Goal: Task Accomplishment & Management: Use online tool/utility

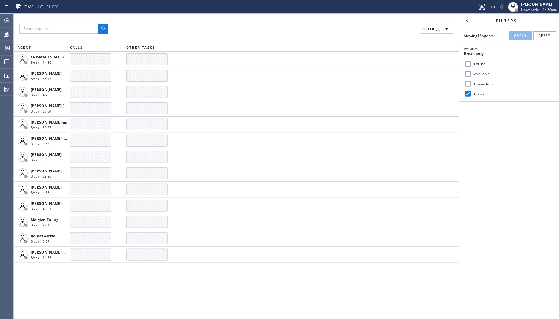
click at [483, 85] on label "Unavailable" at bounding box center [513, 83] width 82 height 5
click at [472, 85] on input "Unavailable" at bounding box center [468, 84] width 8 height 8
checkbox input "true"
click at [476, 94] on label "Break" at bounding box center [513, 93] width 82 height 5
click at [472, 94] on input "Break" at bounding box center [468, 94] width 8 height 8
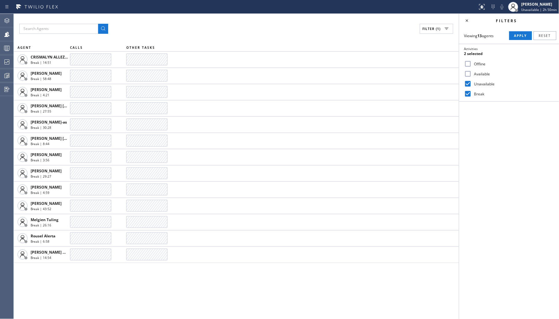
checkbox input "false"
click at [525, 30] on div "Viewing 13 agents Apply Reset Activities Unavailable only Offline Available Una…" at bounding box center [509, 65] width 100 height 74
click at [523, 33] on button "Apply" at bounding box center [520, 35] width 23 height 9
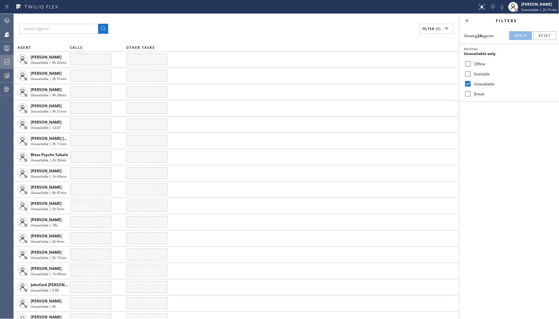
click at [4, 61] on icon at bounding box center [6, 61] width 5 height 5
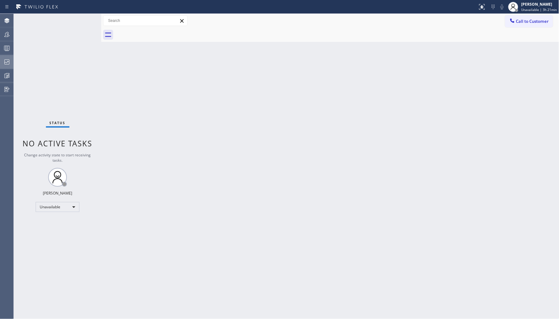
click at [2, 67] on div at bounding box center [7, 62] width 14 height 13
click at [9, 37] on icon at bounding box center [7, 35] width 8 height 8
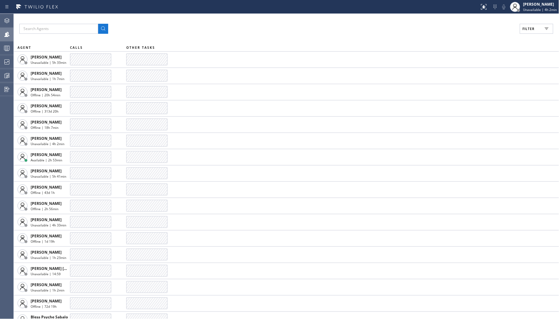
click at [528, 30] on span "Filter" at bounding box center [529, 29] width 12 height 4
click at [485, 84] on label "Unavailable" at bounding box center [513, 83] width 82 height 5
click at [472, 84] on input "Unavailable" at bounding box center [468, 84] width 8 height 8
checkbox input "true"
click at [521, 37] on span "Apply" at bounding box center [520, 35] width 13 height 4
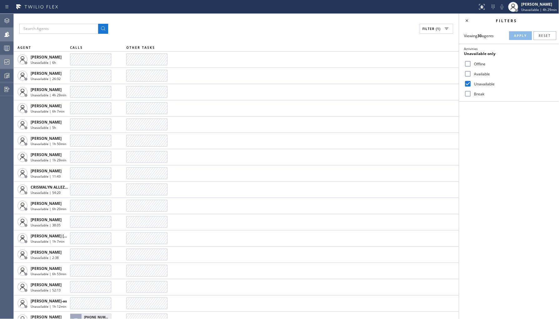
click at [11, 63] on div at bounding box center [7, 62] width 14 height 8
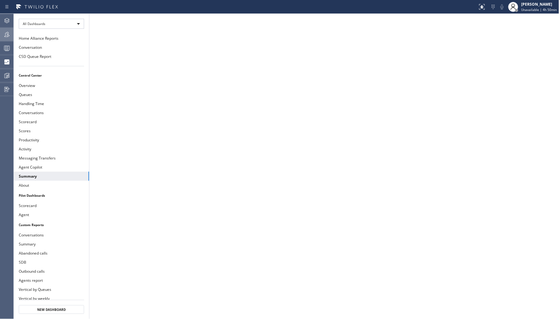
click at [8, 31] on icon at bounding box center [7, 35] width 8 height 8
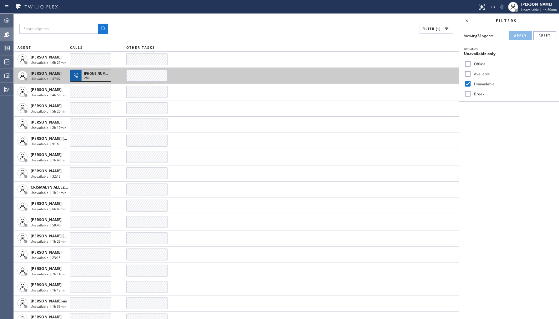
click at [90, 74] on span "+16305967395" at bounding box center [98, 73] width 28 height 4
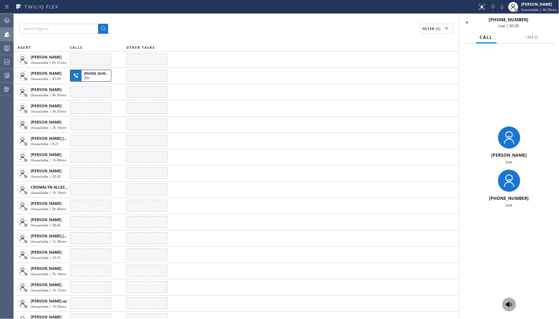
click at [508, 304] on icon at bounding box center [509, 305] width 6 height 6
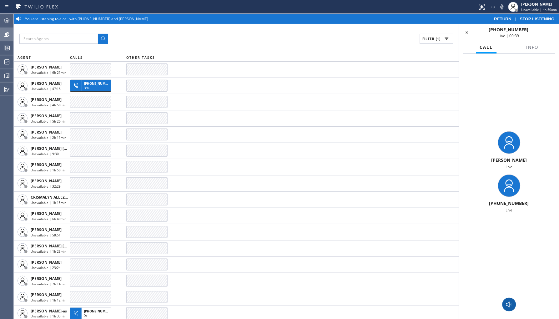
click at [512, 303] on icon at bounding box center [510, 305] width 8 height 8
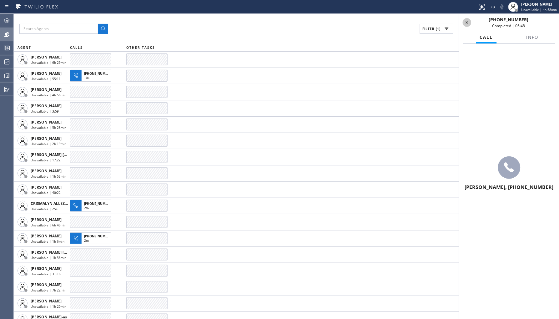
click at [468, 21] on icon at bounding box center [467, 23] width 8 height 8
